Goal: Transaction & Acquisition: Purchase product/service

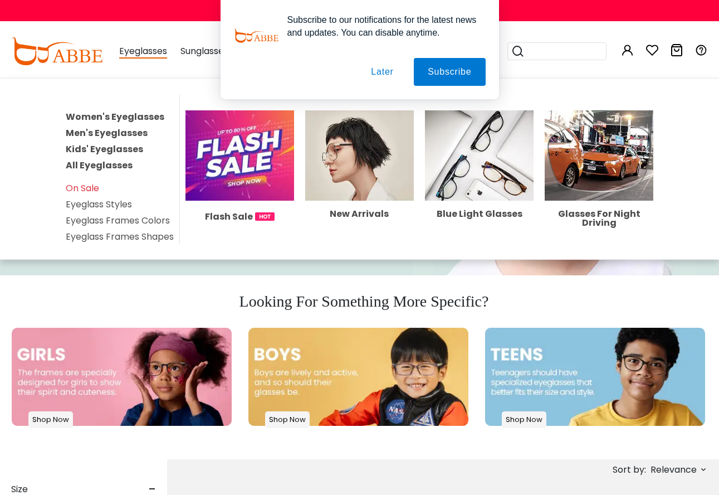
click at [109, 147] on link "Kids' Eyeglasses" at bounding box center [104, 149] width 77 height 13
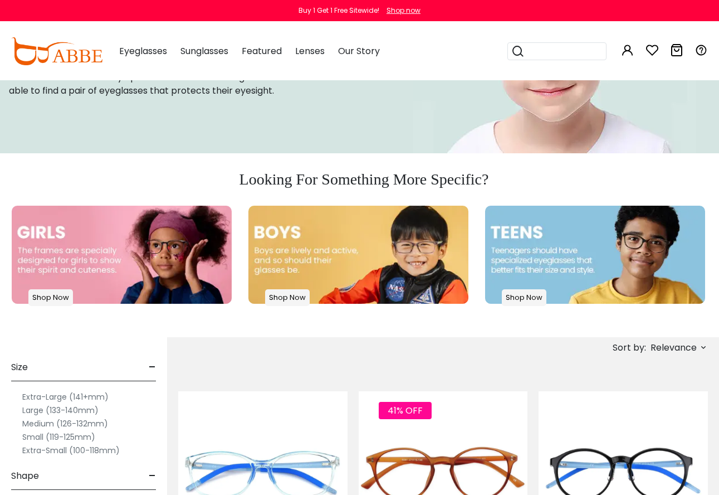
scroll to position [167, 0]
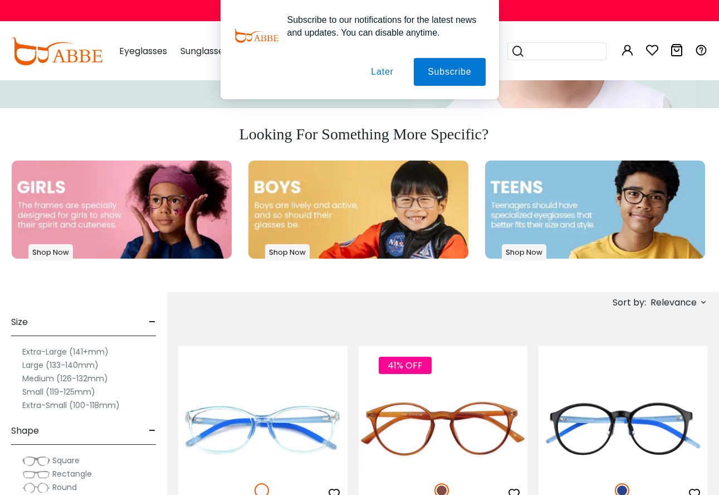
click at [174, 220] on img at bounding box center [122, 209] width 220 height 99
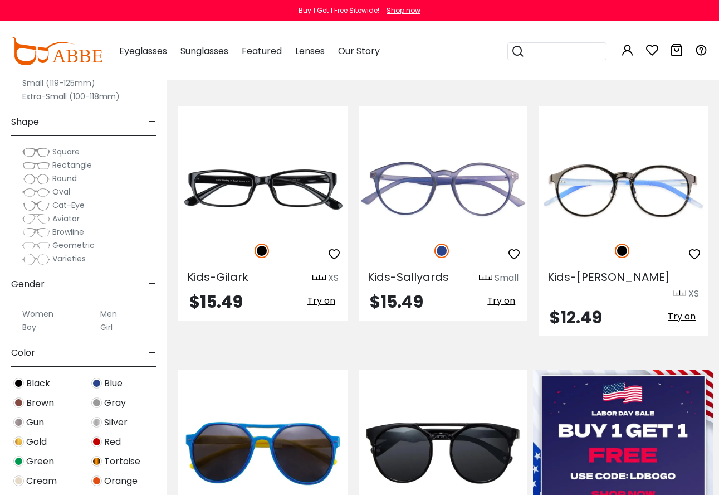
scroll to position [279, 0]
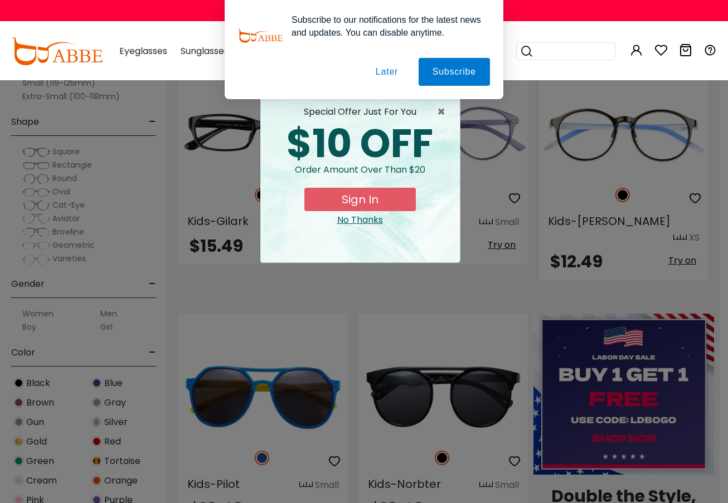
click at [0, 0] on button "Later" at bounding box center [0, 0] width 0 height 0
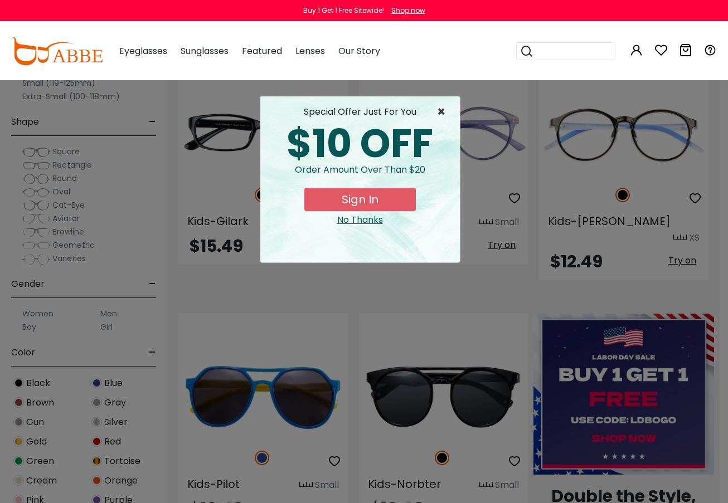
click at [437, 114] on span "×" at bounding box center [444, 111] width 14 height 13
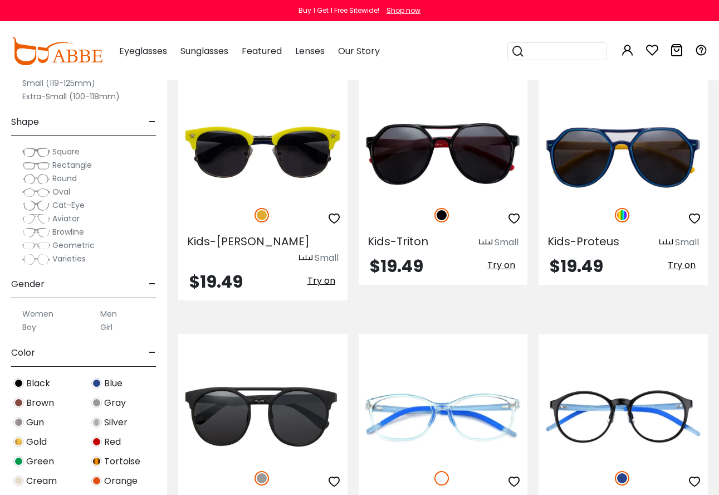
scroll to position [1838, 0]
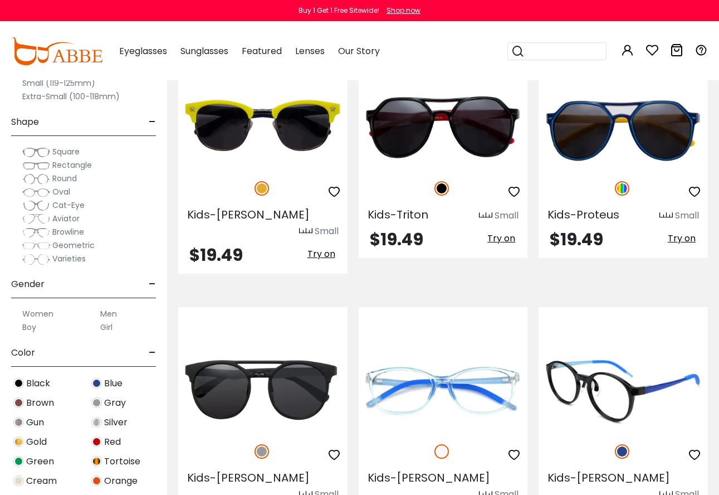
click at [609, 353] on img at bounding box center [623, 389] width 169 height 85
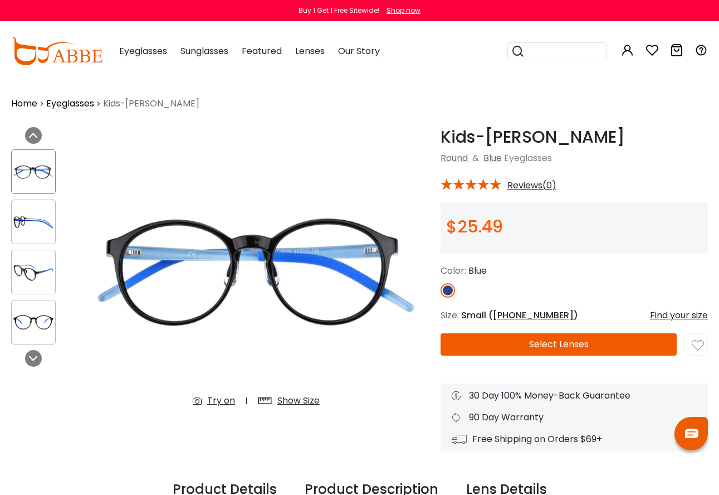
click at [233, 403] on div "Try on" at bounding box center [221, 400] width 28 height 13
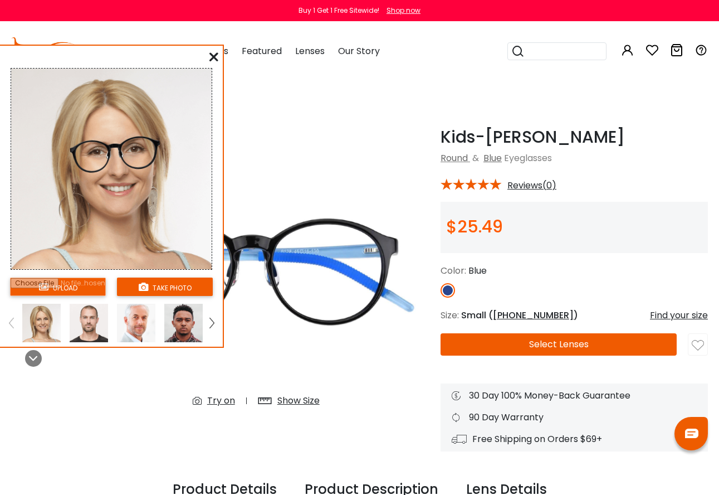
click at [217, 324] on link at bounding box center [212, 323] width 14 height 38
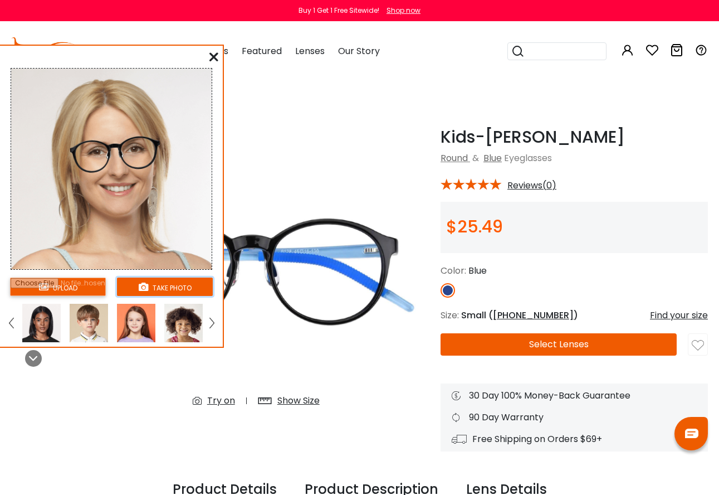
click at [163, 289] on button "take photo" at bounding box center [165, 286] width 96 height 18
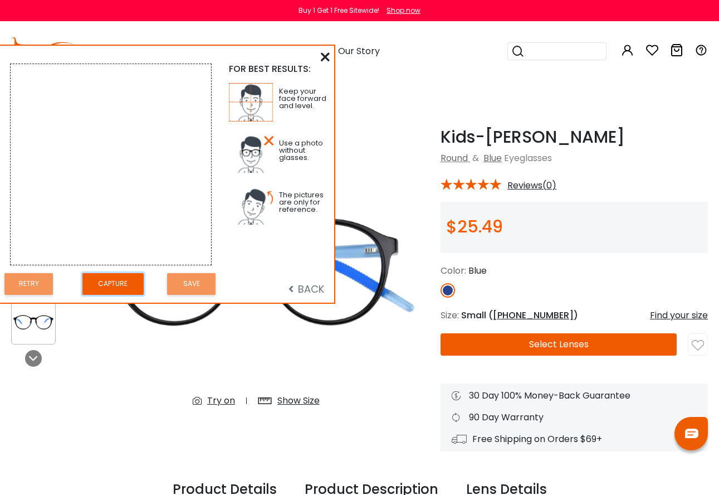
click at [115, 280] on button "Capture" at bounding box center [112, 284] width 61 height 22
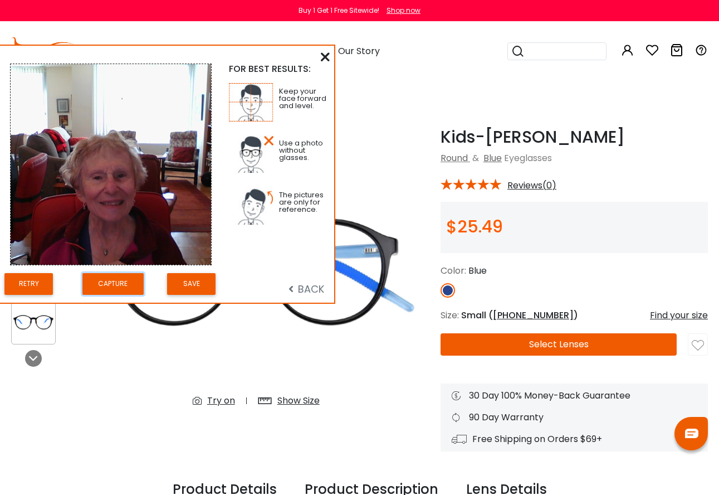
click at [110, 285] on button "Capture" at bounding box center [112, 284] width 61 height 22
click at [123, 284] on button "Capture" at bounding box center [112, 284] width 61 height 22
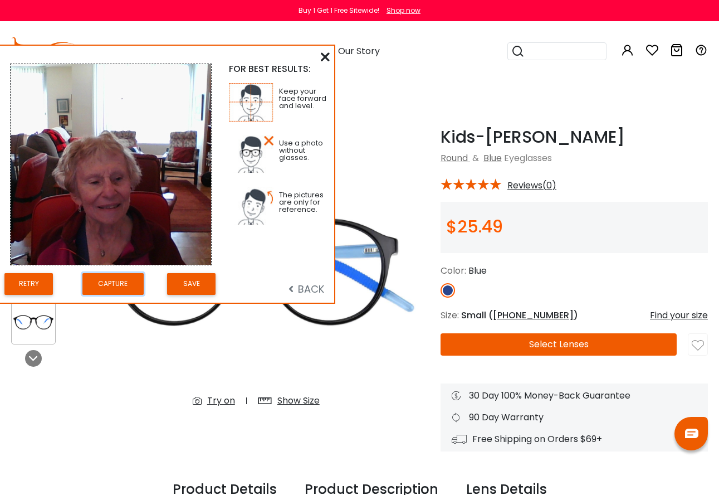
click at [120, 285] on button "Capture" at bounding box center [112, 284] width 61 height 22
